Goal: Task Accomplishment & Management: Use online tool/utility

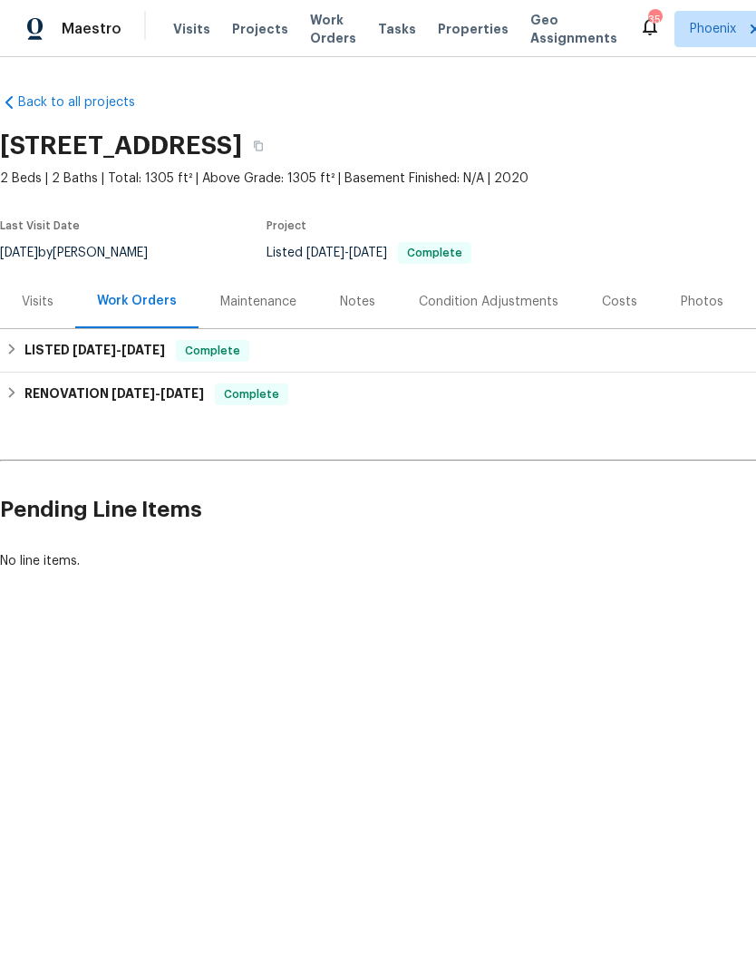
click at [322, 30] on span "Work Orders" at bounding box center [333, 29] width 46 height 36
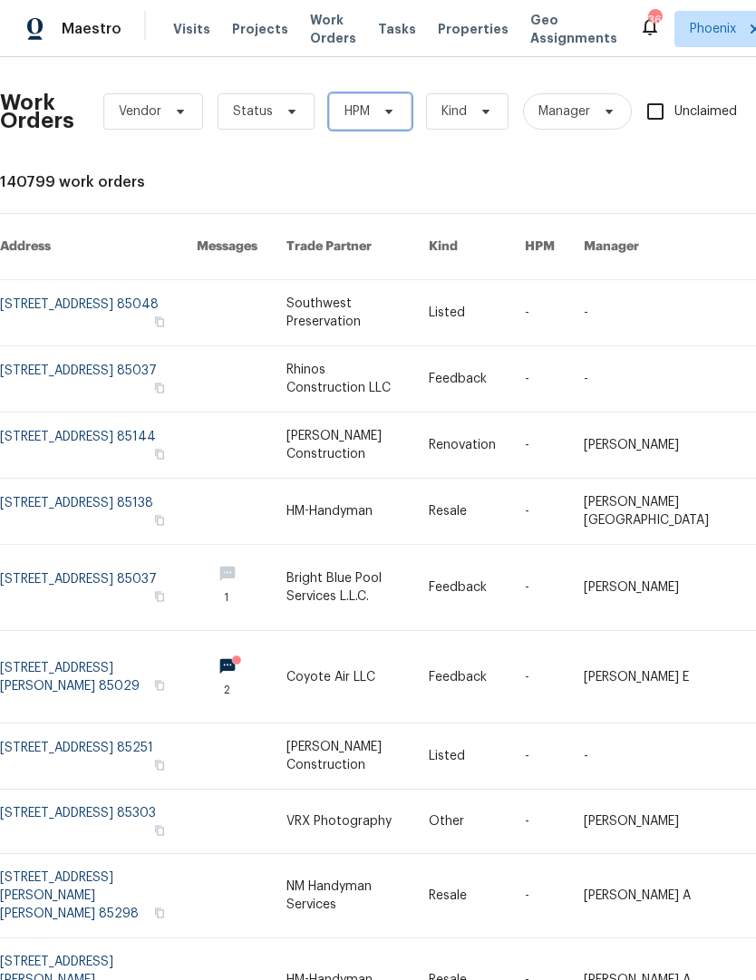
click at [370, 113] on span "HPM" at bounding box center [370, 111] width 82 height 36
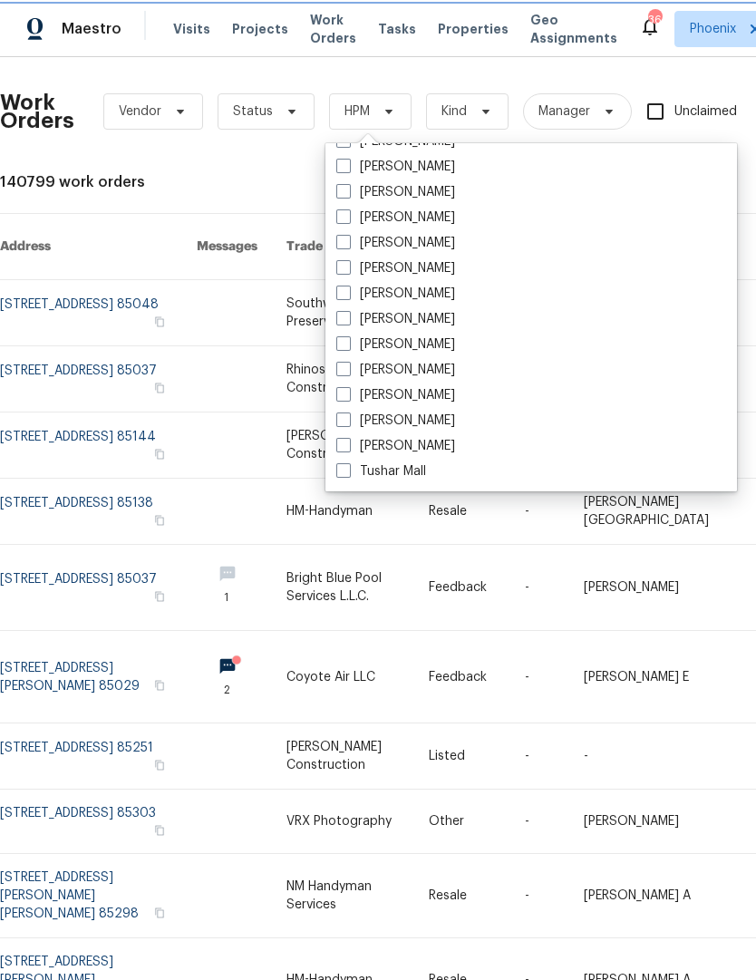
scroll to position [1088, 0]
click at [360, 344] on label "[PERSON_NAME]" at bounding box center [395, 344] width 119 height 18
click at [348, 344] on input "[PERSON_NAME]" at bounding box center [342, 341] width 12 height 12
checkbox input "true"
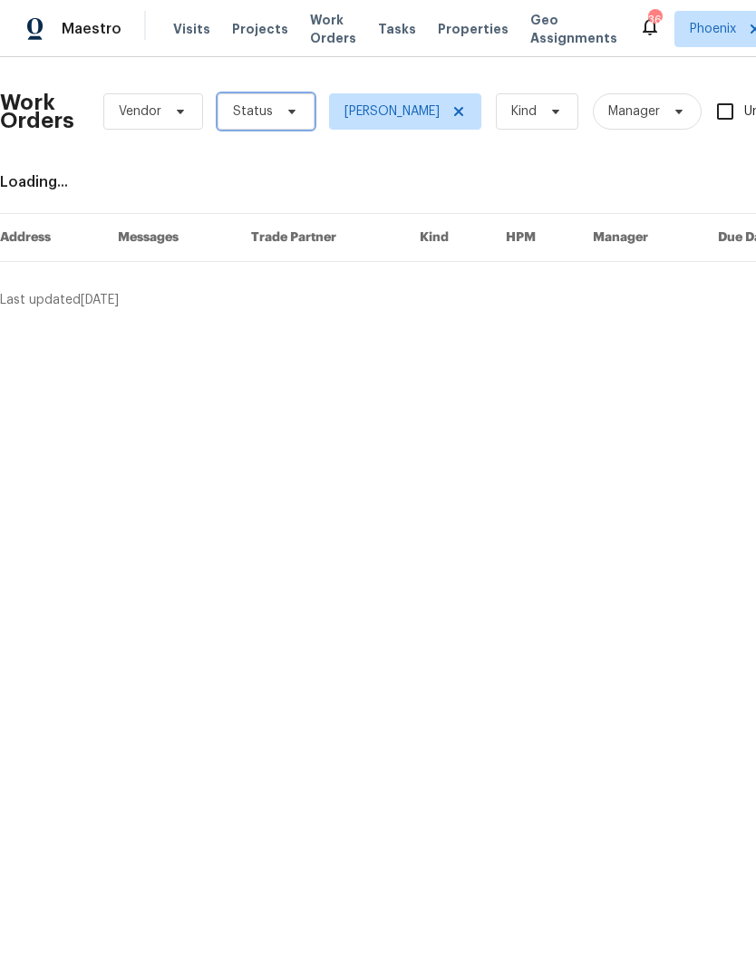
click at [264, 113] on span "Status" at bounding box center [253, 111] width 40 height 18
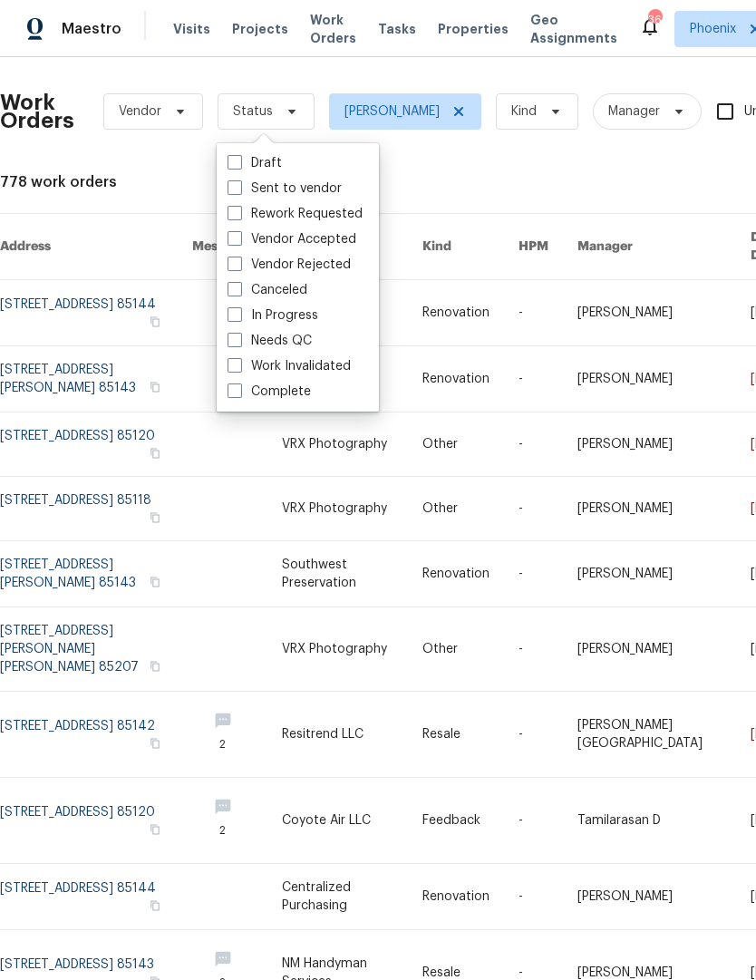
click at [230, 343] on span at bounding box center [235, 340] width 15 height 15
click at [230, 343] on input "Needs QC" at bounding box center [234, 338] width 12 height 12
checkbox input "true"
